Goal: Task Accomplishment & Management: Use online tool/utility

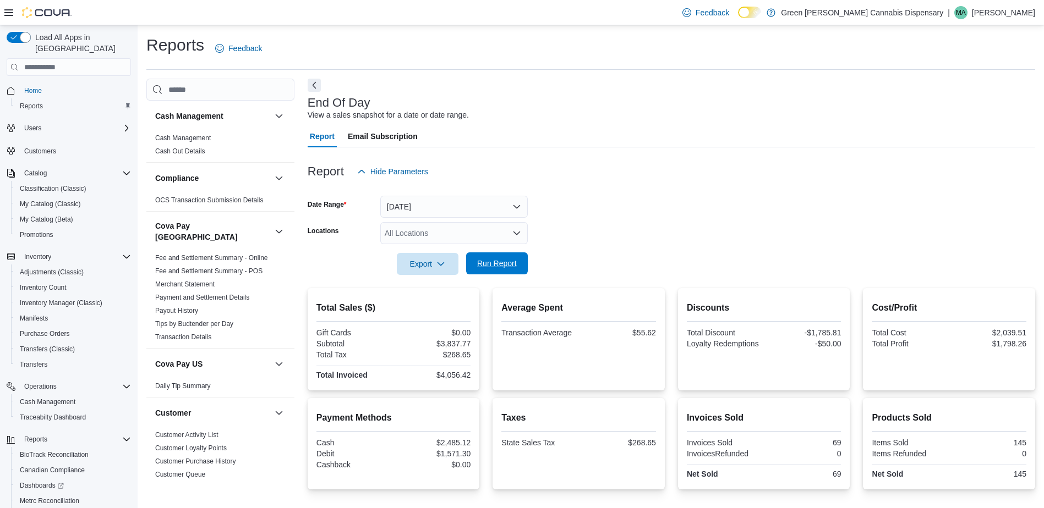
scroll to position [75, 0]
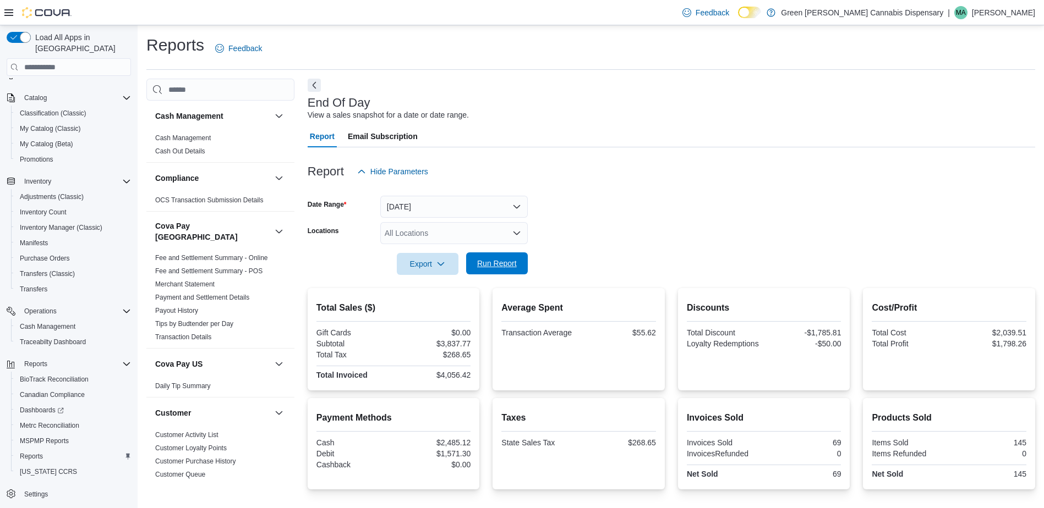
click at [489, 263] on span "Run Report" at bounding box center [497, 263] width 40 height 11
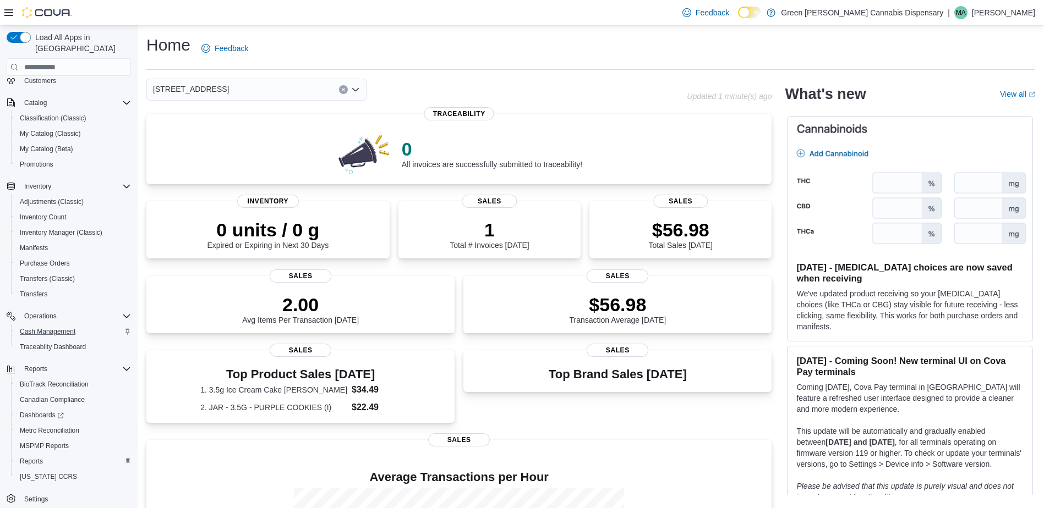
scroll to position [75, 0]
click at [19, 450] on link "Reports" at bounding box center [31, 456] width 32 height 13
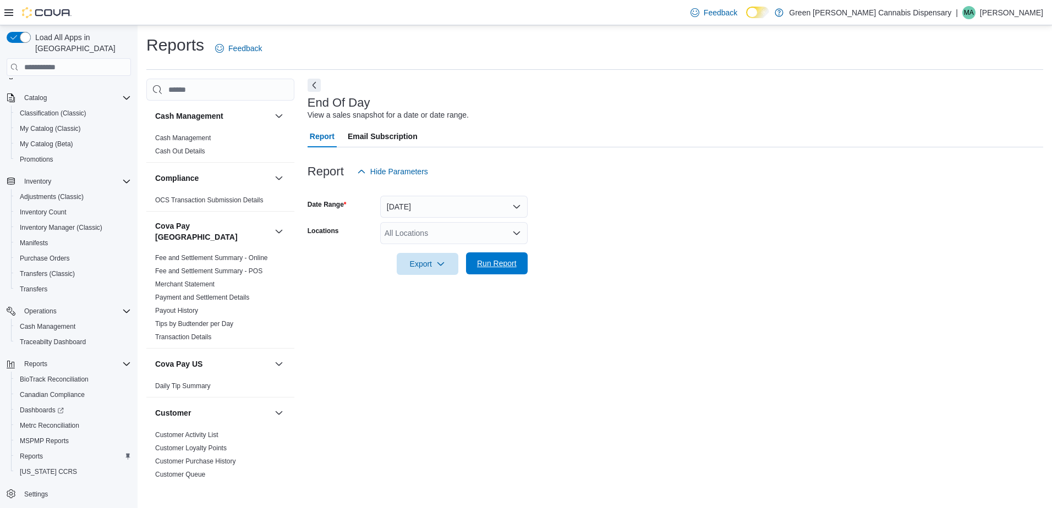
click at [487, 262] on span "Run Report" at bounding box center [497, 263] width 40 height 11
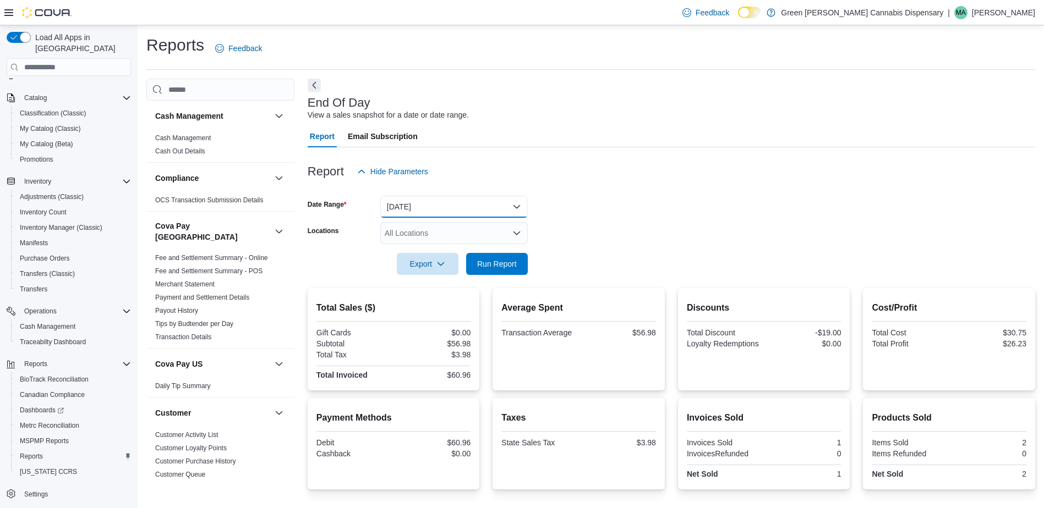
click at [514, 205] on button "Today" at bounding box center [453, 207] width 147 height 22
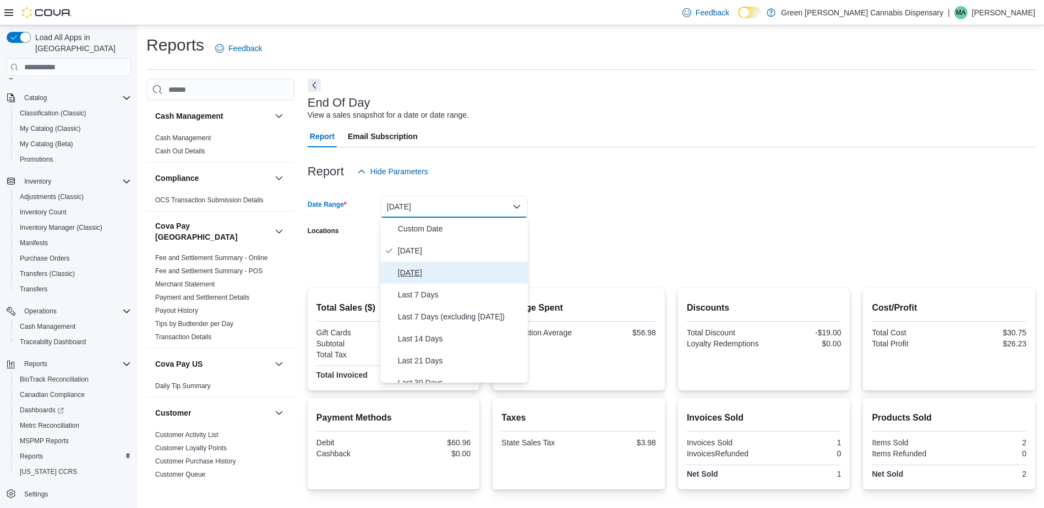
click at [479, 273] on span "Yesterday" at bounding box center [460, 272] width 125 height 13
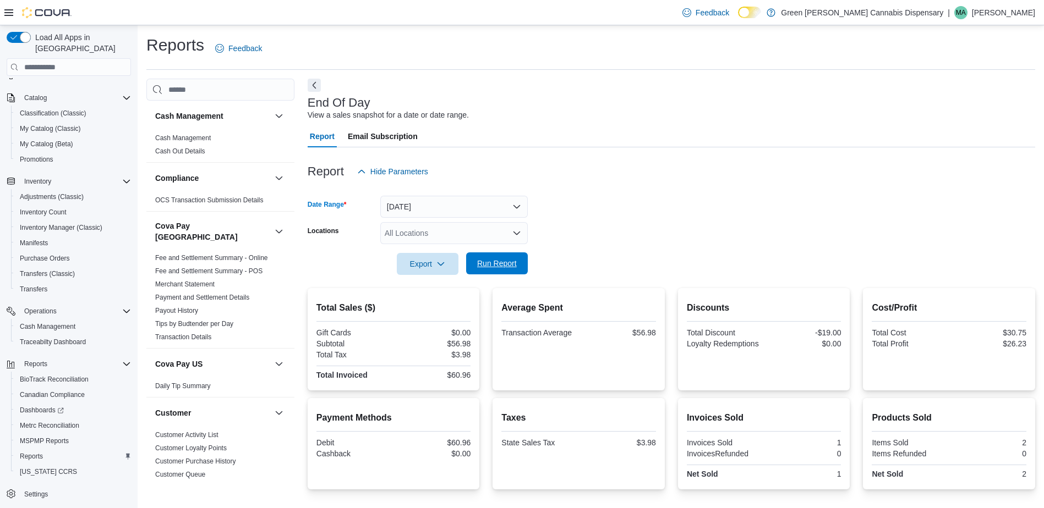
click at [507, 260] on span "Run Report" at bounding box center [497, 263] width 40 height 11
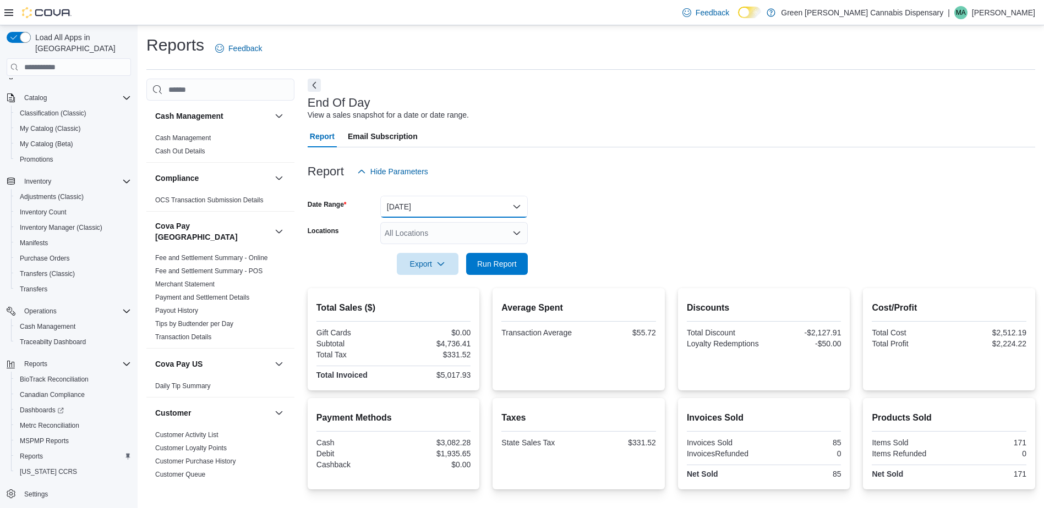
click at [515, 206] on button "Yesterday" at bounding box center [453, 207] width 147 height 22
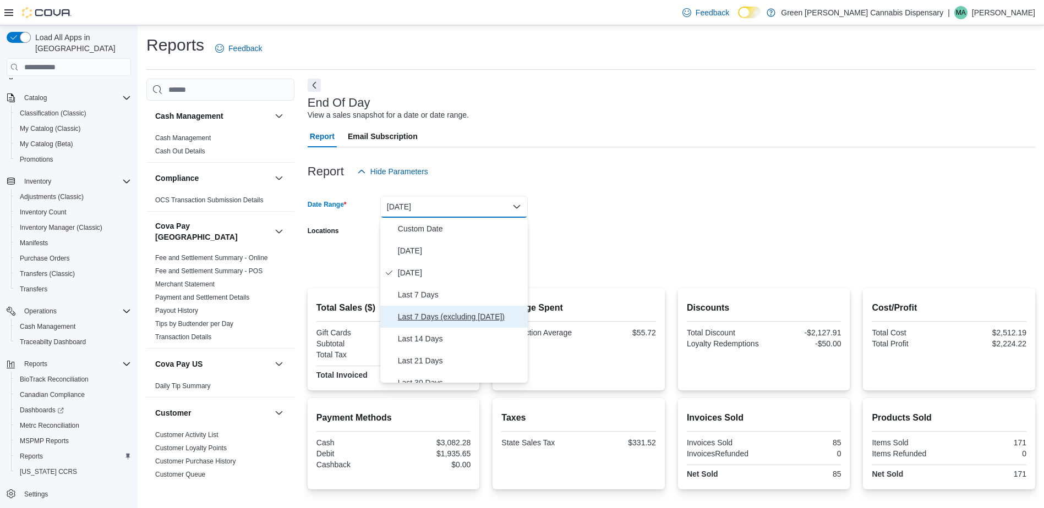
drag, startPoint x: 460, startPoint y: 316, endPoint x: 466, endPoint y: 312, distance: 7.2
click at [460, 315] on span "Last 7 Days (excluding today)" at bounding box center [460, 316] width 125 height 13
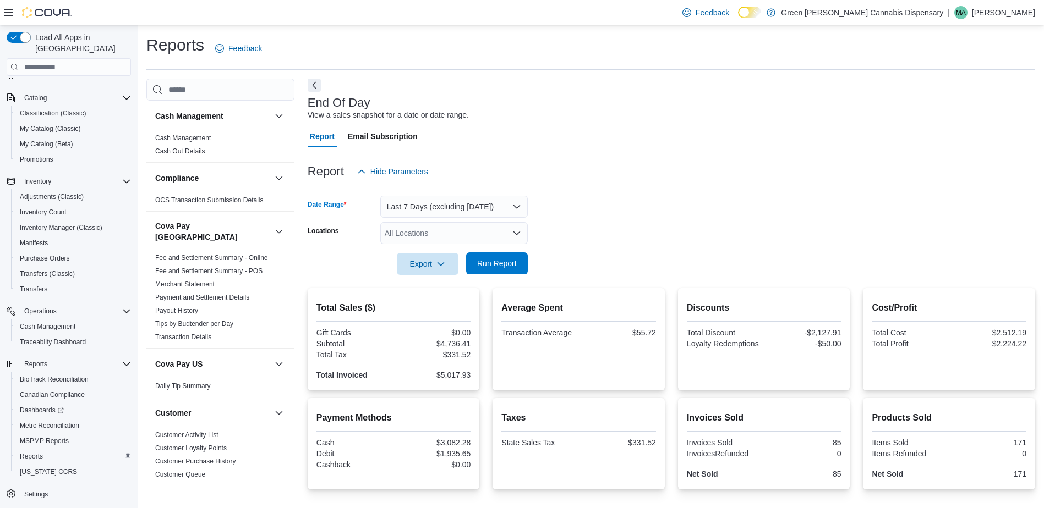
click at [512, 265] on span "Run Report" at bounding box center [497, 263] width 40 height 11
